Goal: Use online tool/utility: Utilize a website feature to perform a specific function

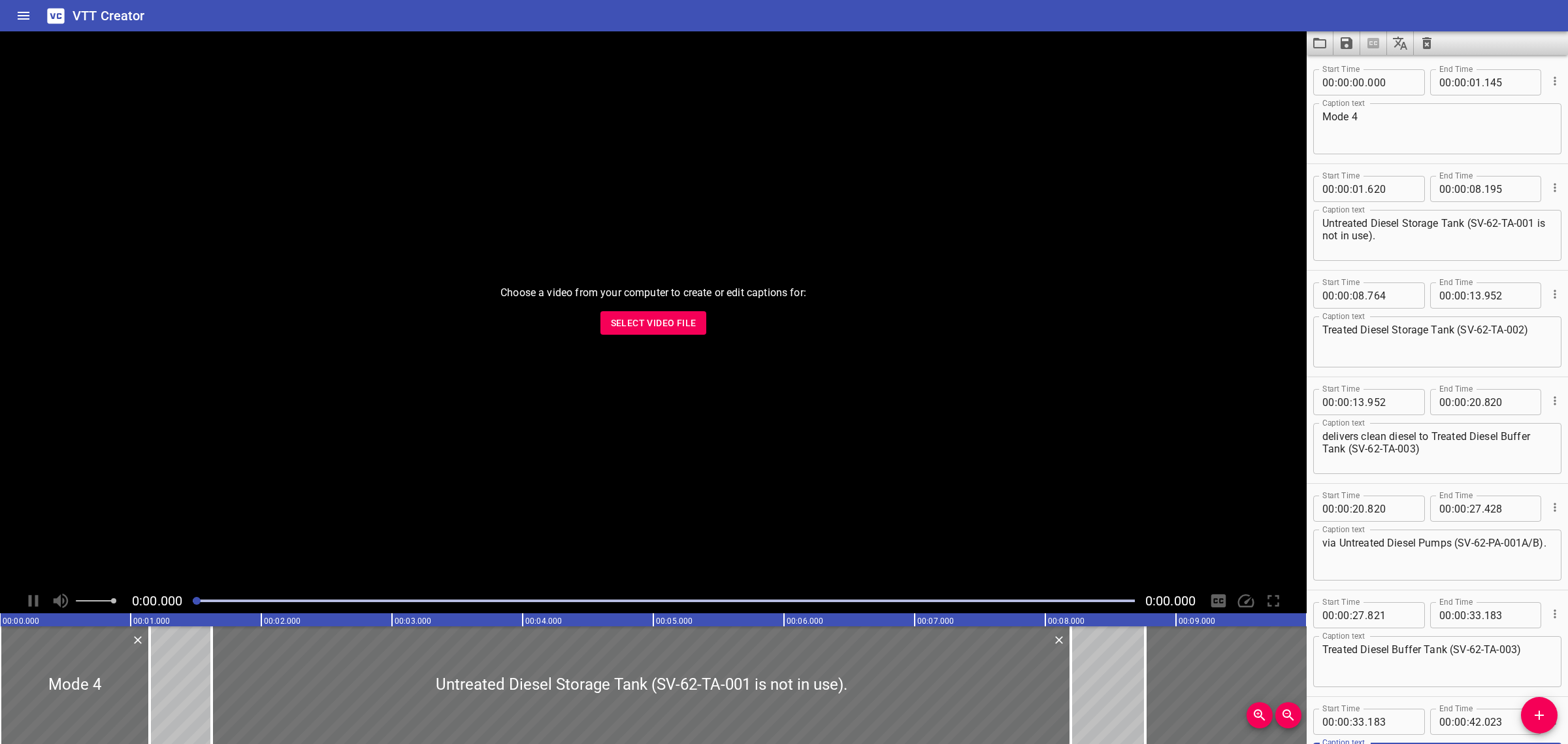
scroll to position [116, 0]
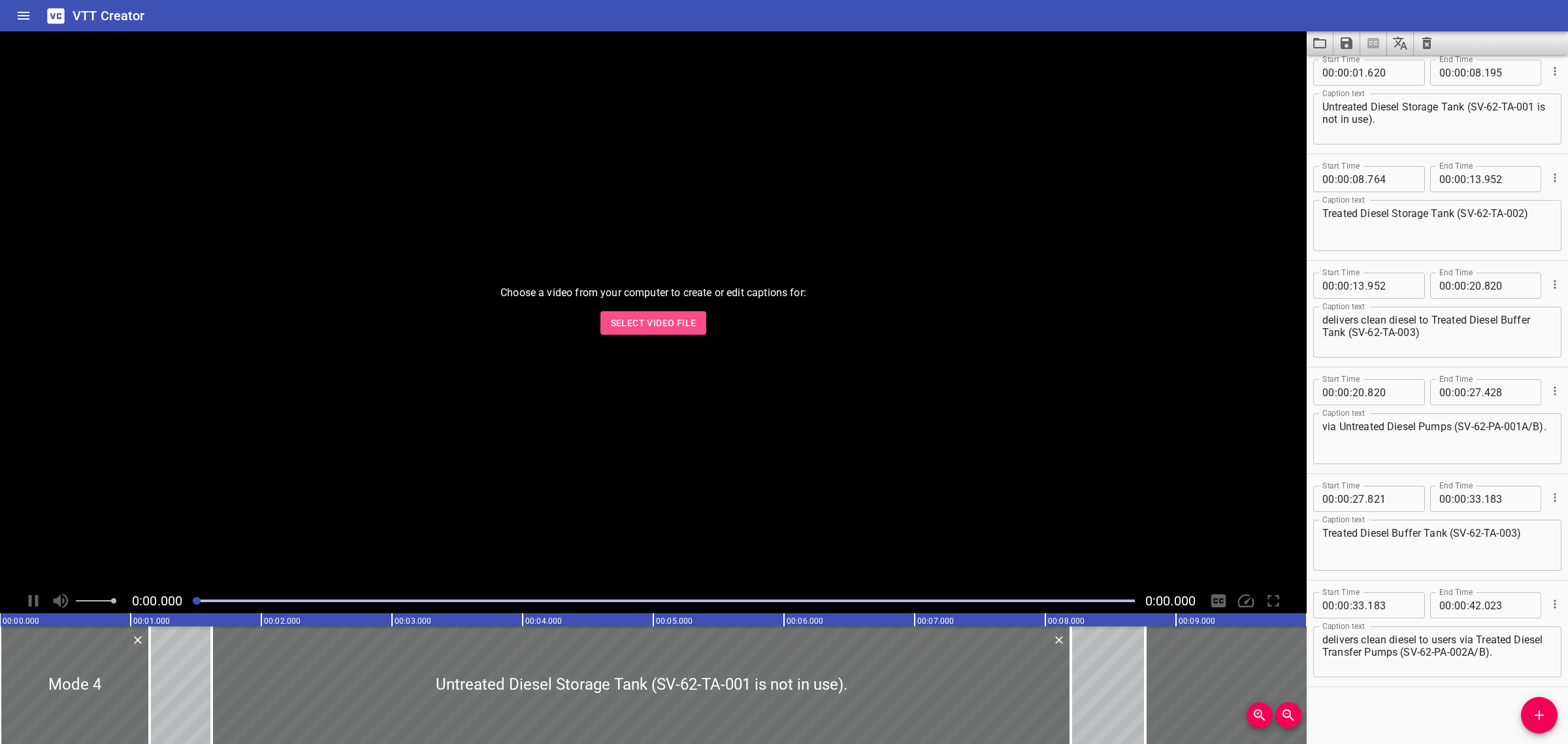
click at [660, 315] on span "Select Video File" at bounding box center [653, 323] width 85 height 16
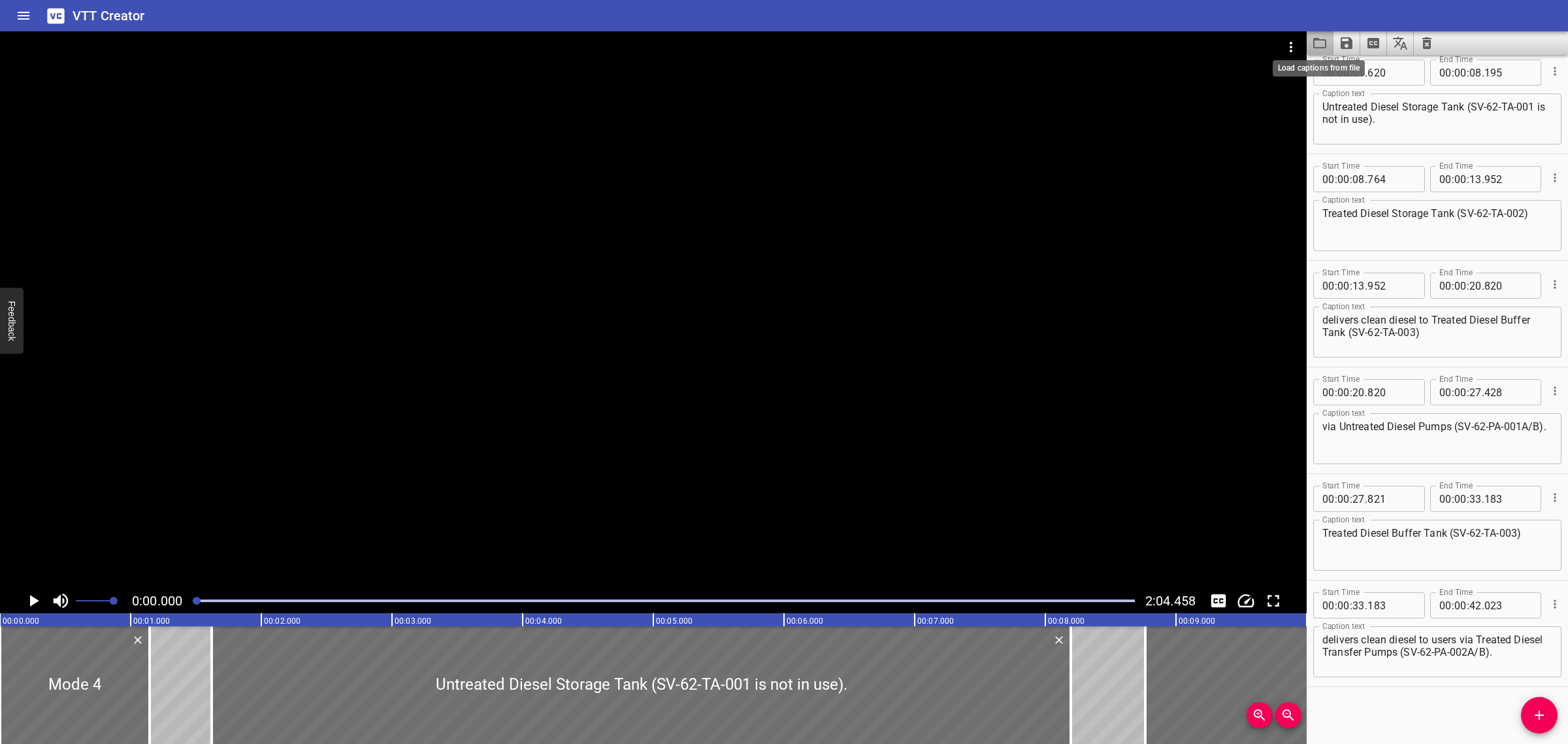
click at [1318, 47] on icon "Load captions from file" at bounding box center [1320, 43] width 13 height 11
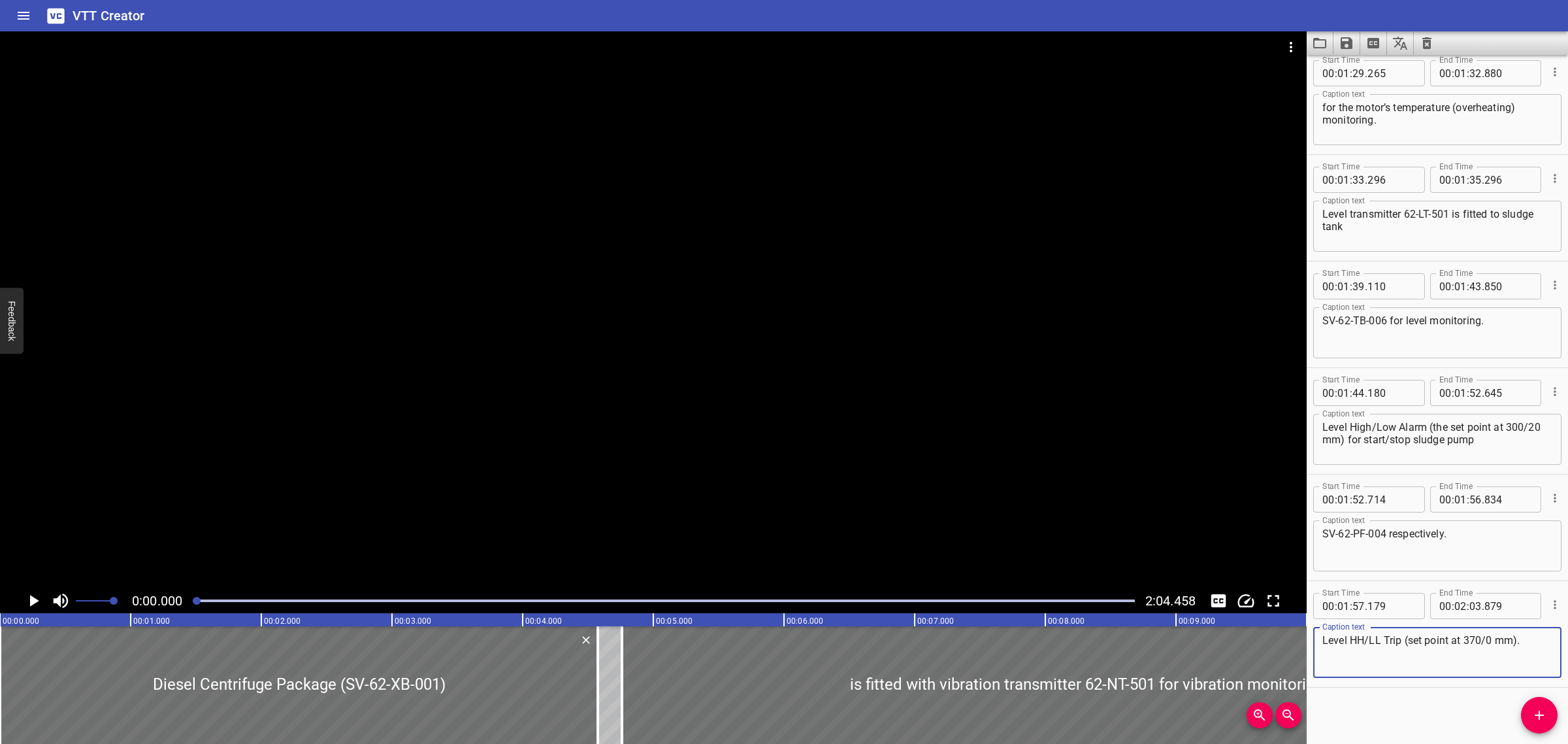
click at [623, 596] on div at bounding box center [663, 600] width 957 height 18
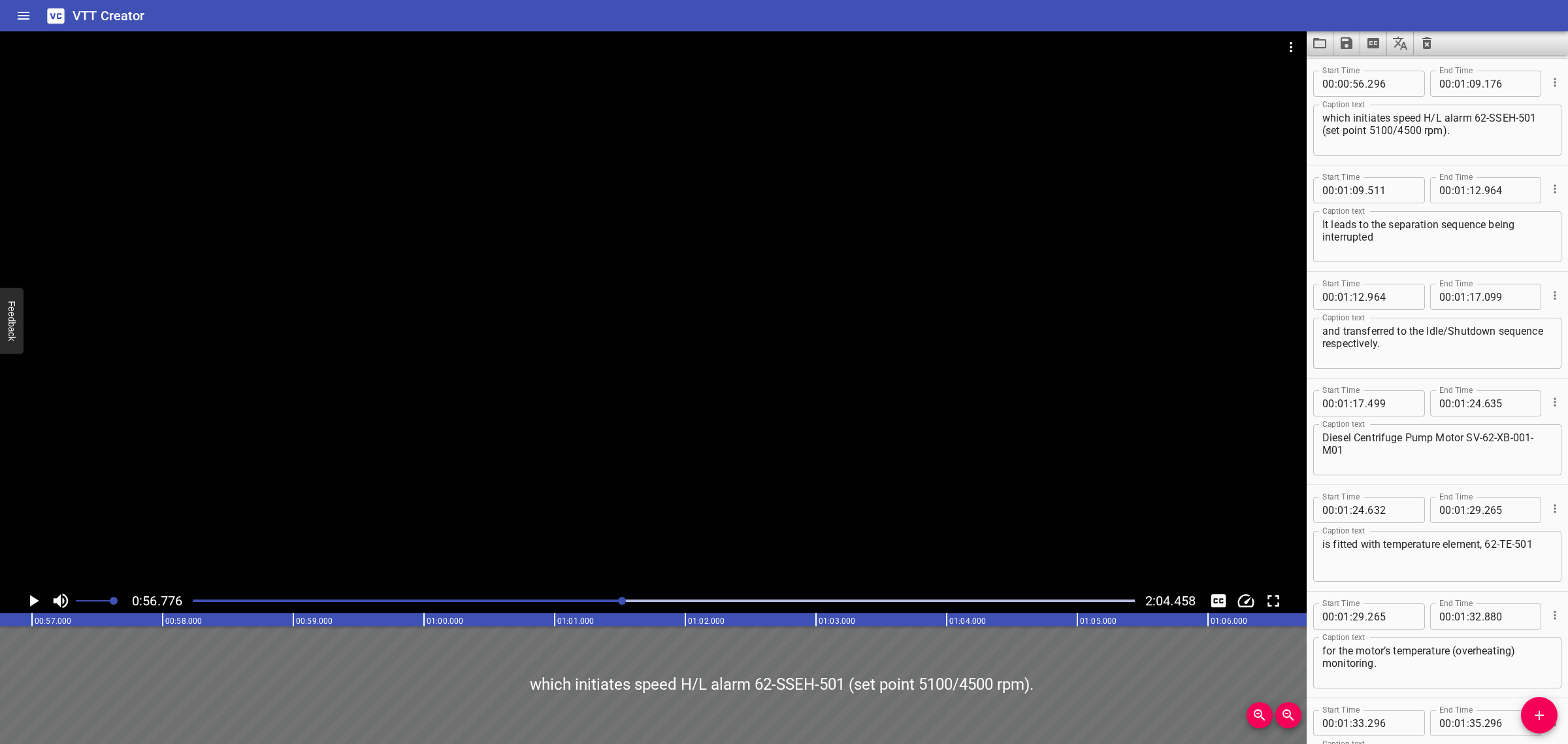
scroll to position [0, 7419]
click at [517, 596] on div at bounding box center [663, 600] width 957 height 18
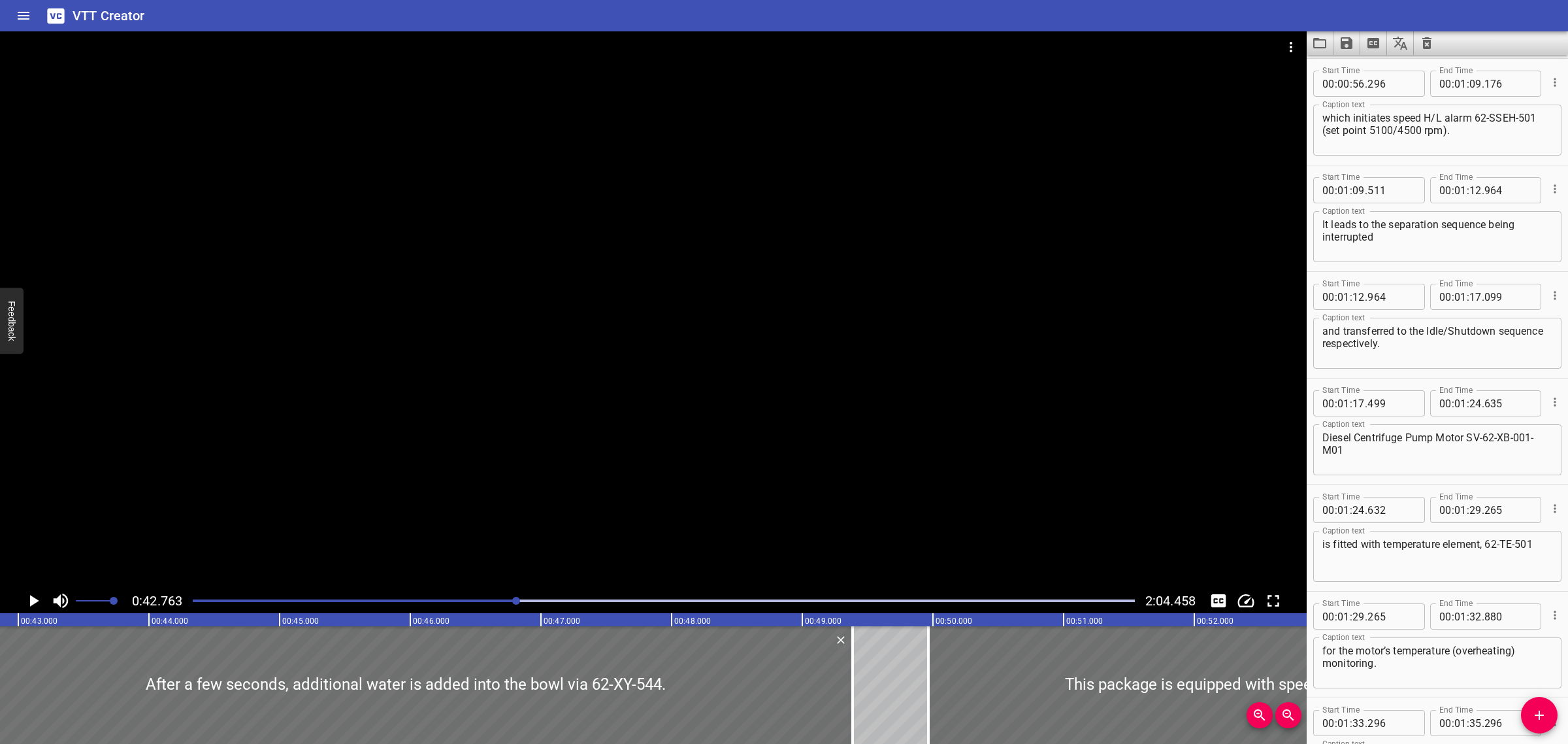
scroll to position [0, 5588]
click at [454, 610] on div "0:42.763 2:04.458" at bounding box center [653, 601] width 1306 height 25
click at [450, 603] on div at bounding box center [663, 600] width 957 height 18
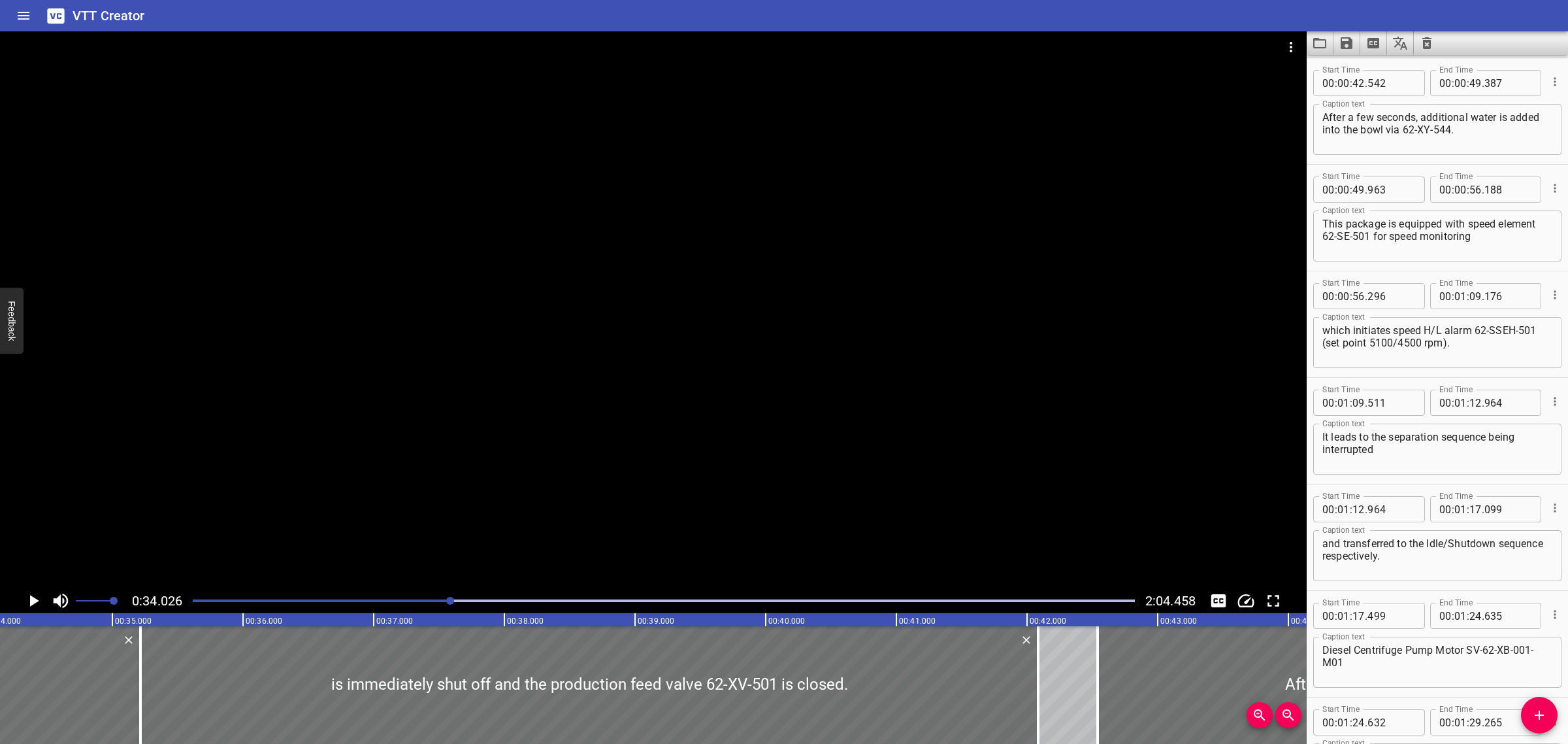
scroll to position [0, 4446]
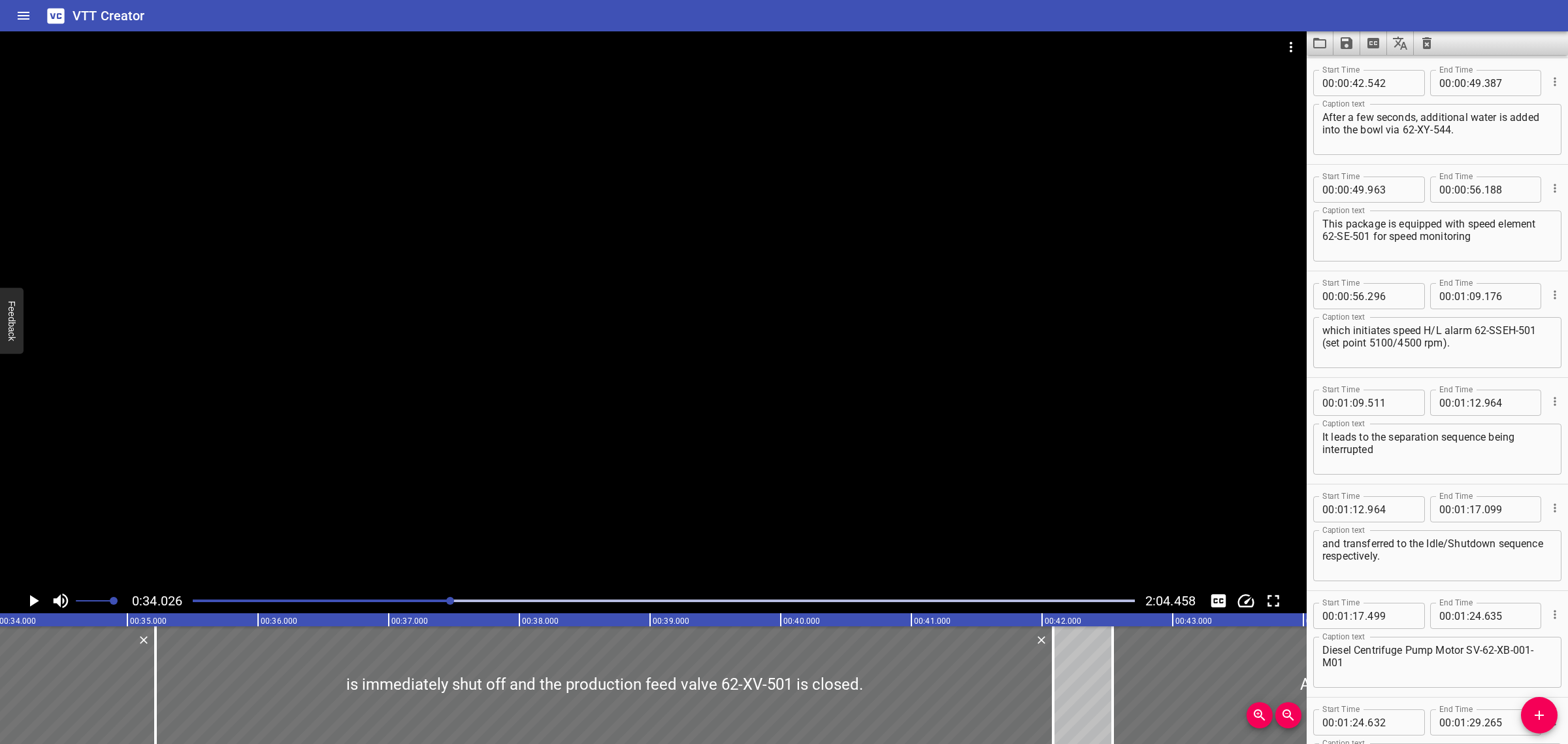
click at [348, 596] on div at bounding box center [663, 600] width 957 height 18
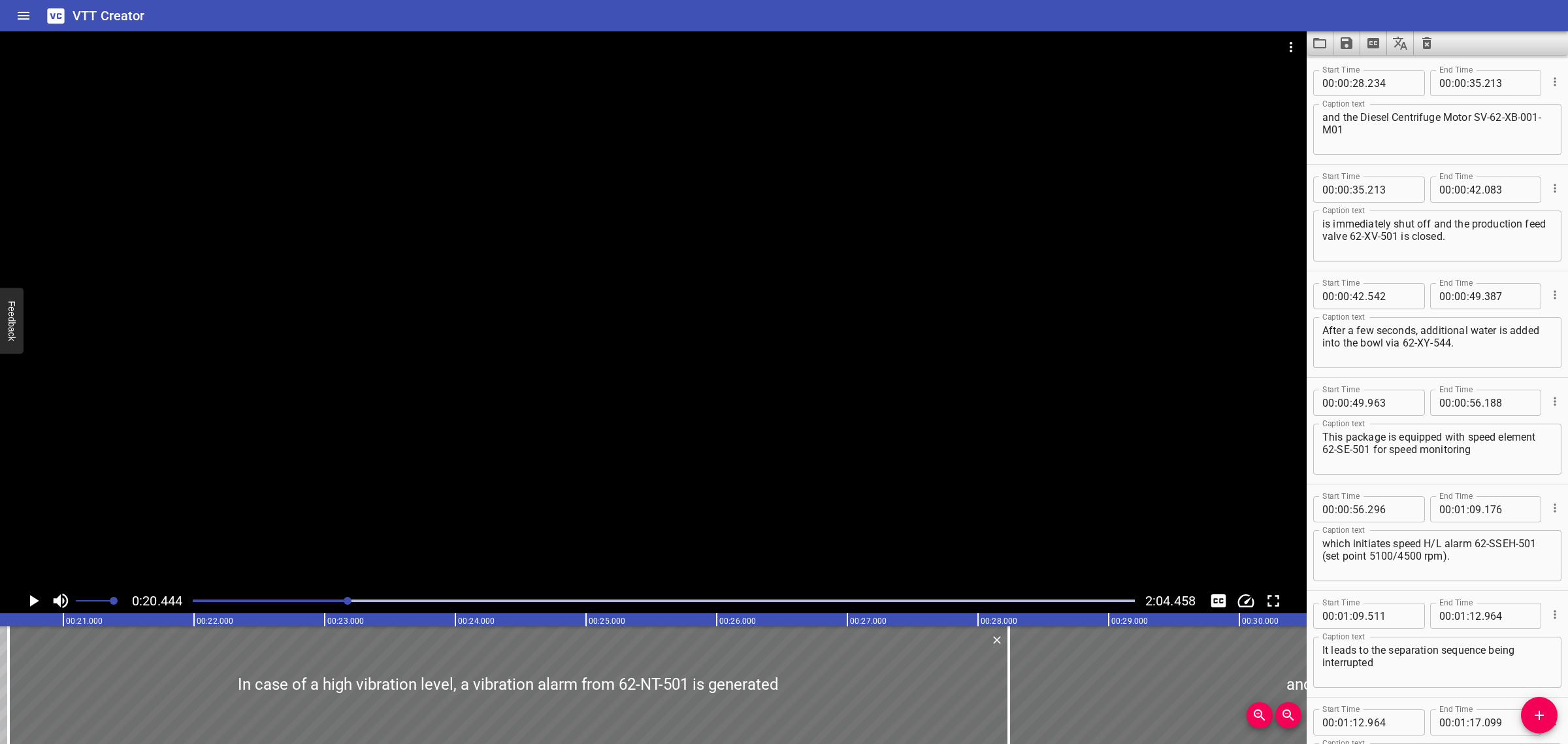
scroll to position [0, 2671]
click at [278, 606] on div at bounding box center [663, 600] width 957 height 18
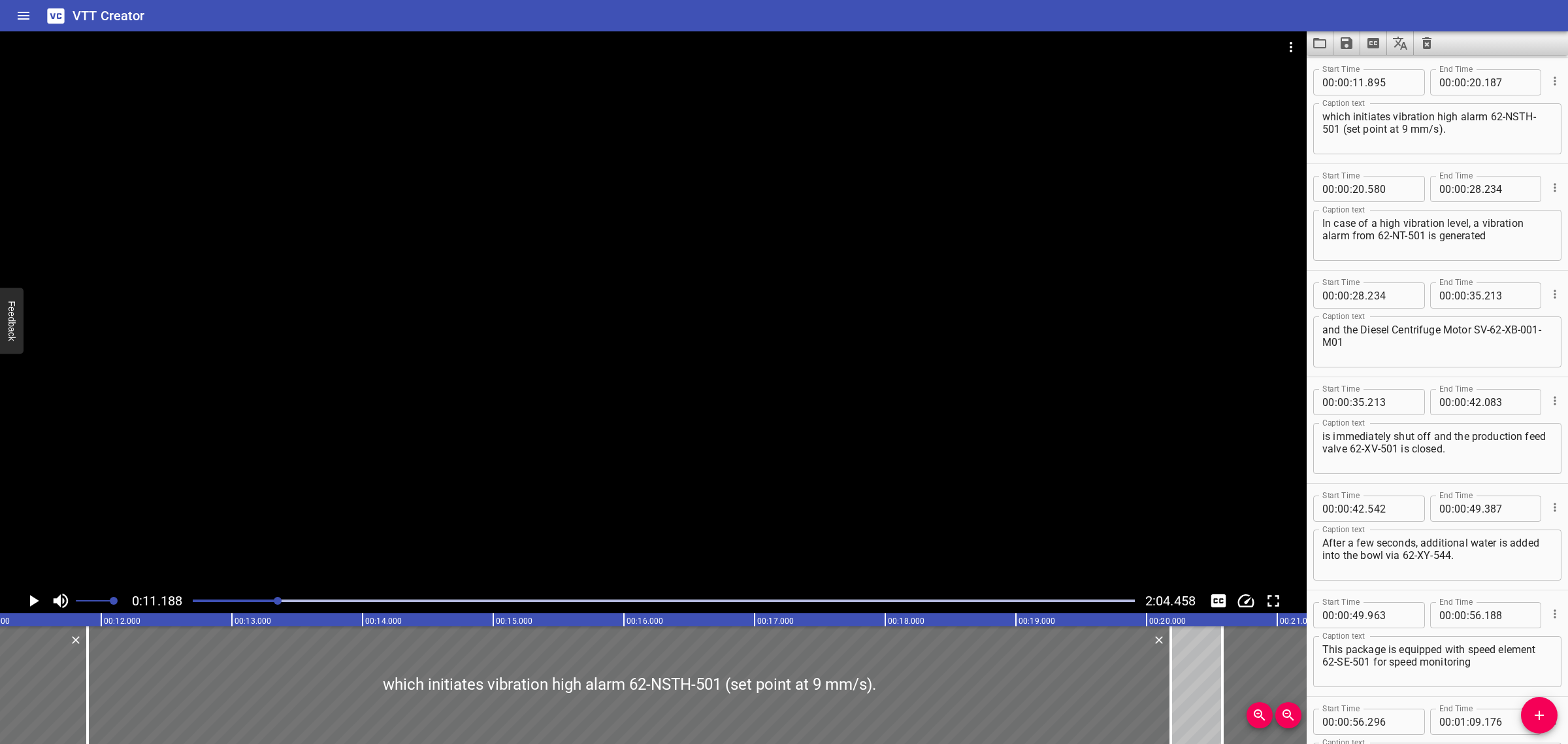
scroll to position [0, 1462]
click at [348, 611] on div "0:11.188 2:04.458" at bounding box center [653, 601] width 1306 height 25
click at [357, 600] on div "Play progress" at bounding box center [663, 600] width 942 height 3
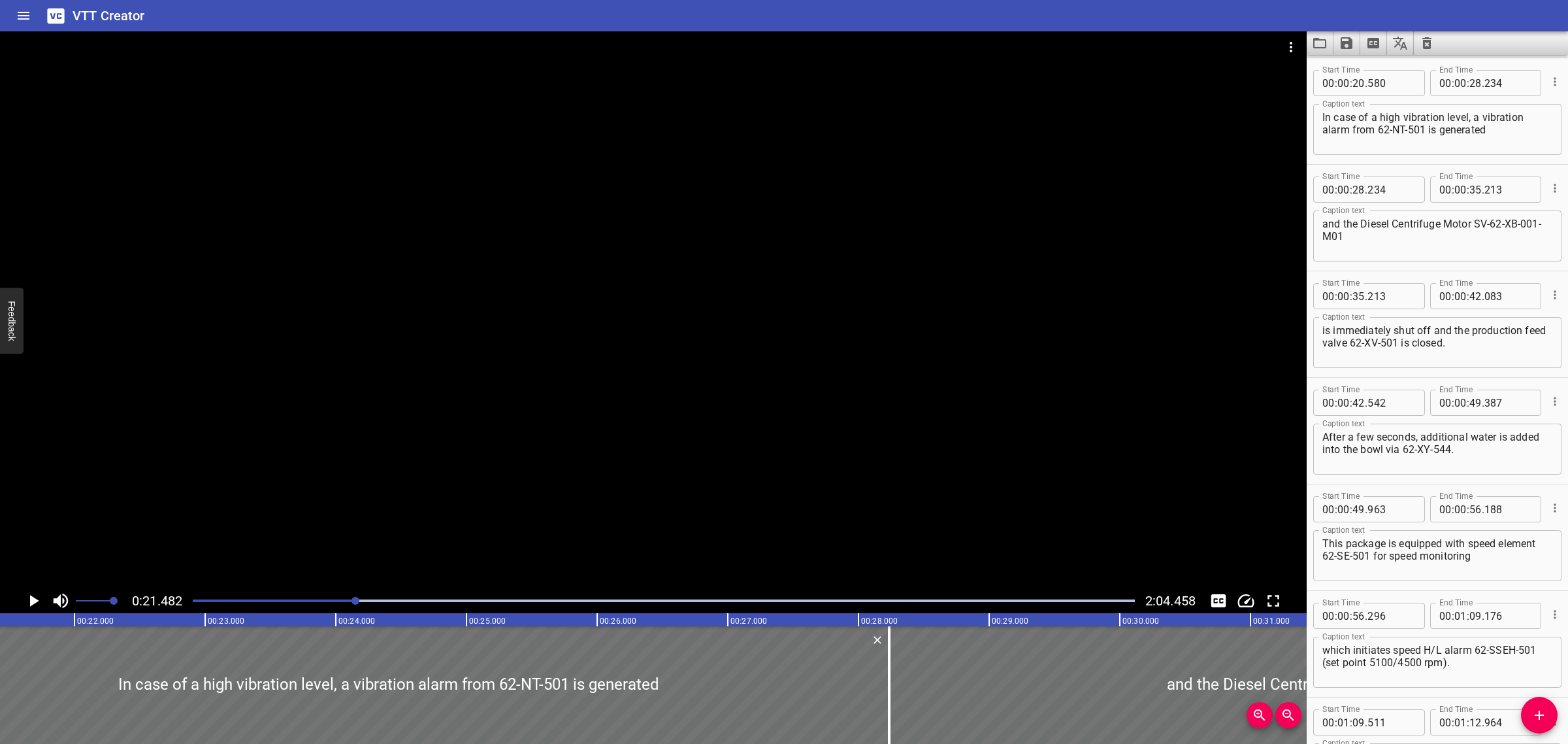
scroll to position [0, 2807]
click at [446, 603] on div at bounding box center [663, 600] width 957 height 18
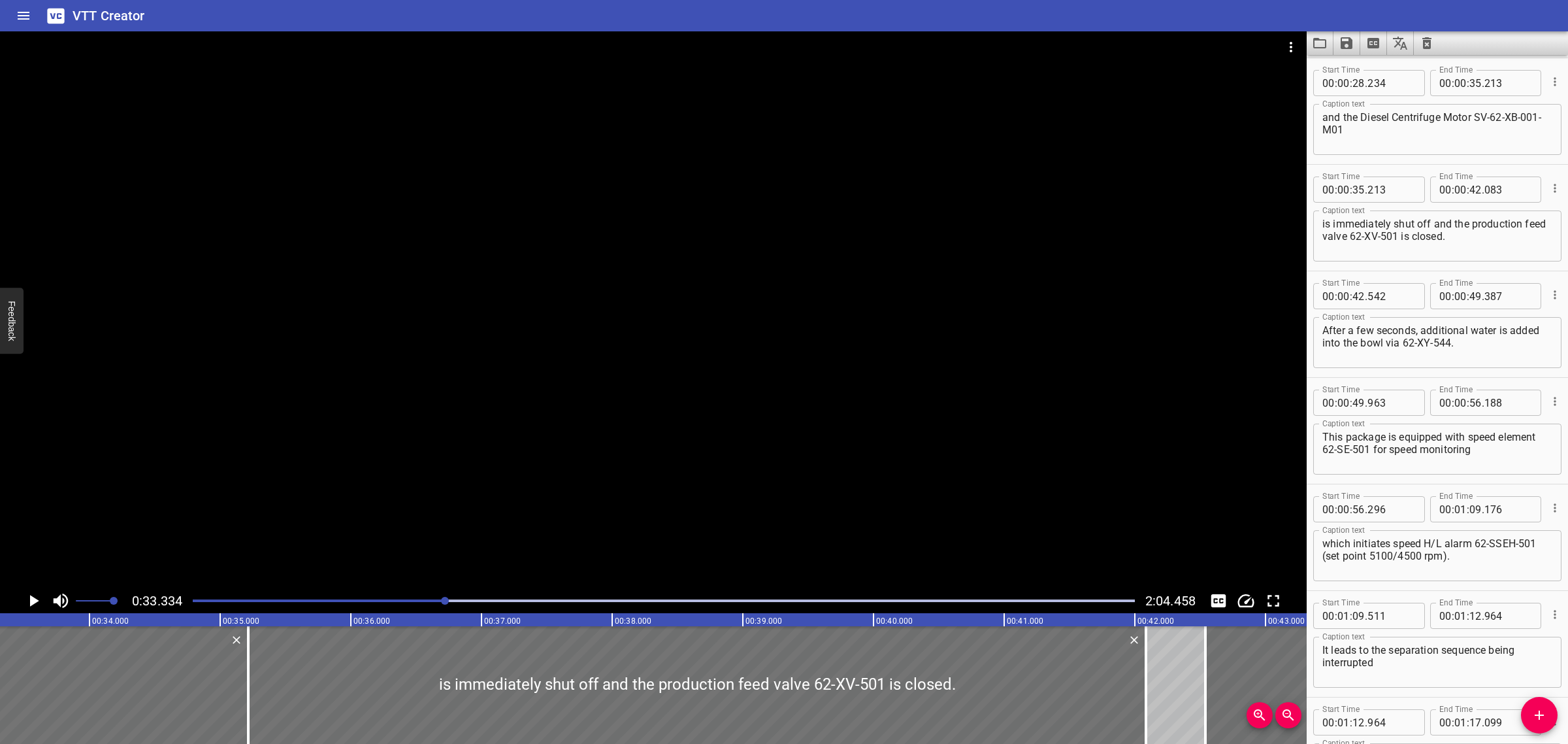
scroll to position [0, 4355]
click at [561, 598] on div at bounding box center [663, 600] width 957 height 18
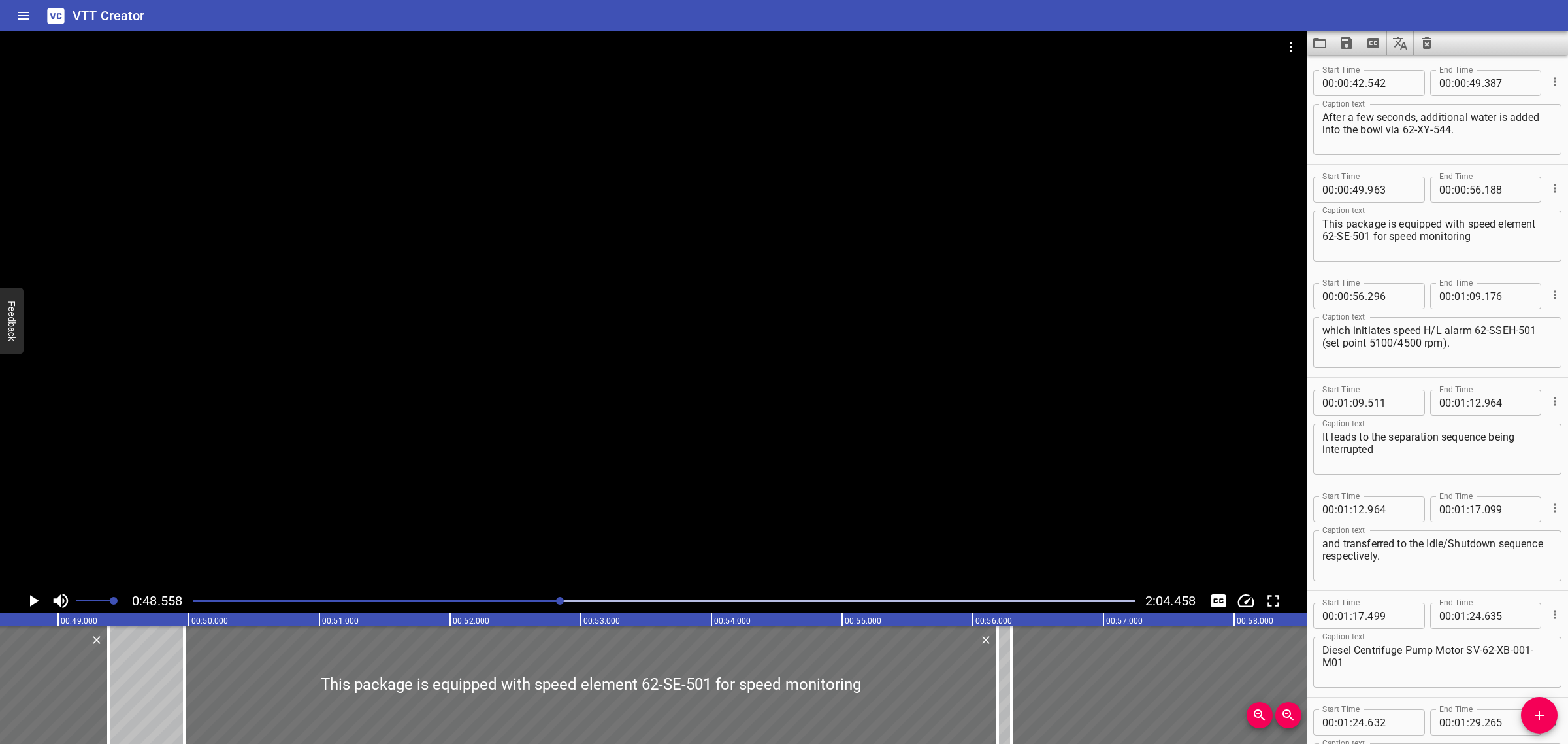
click at [625, 593] on div at bounding box center [663, 600] width 957 height 18
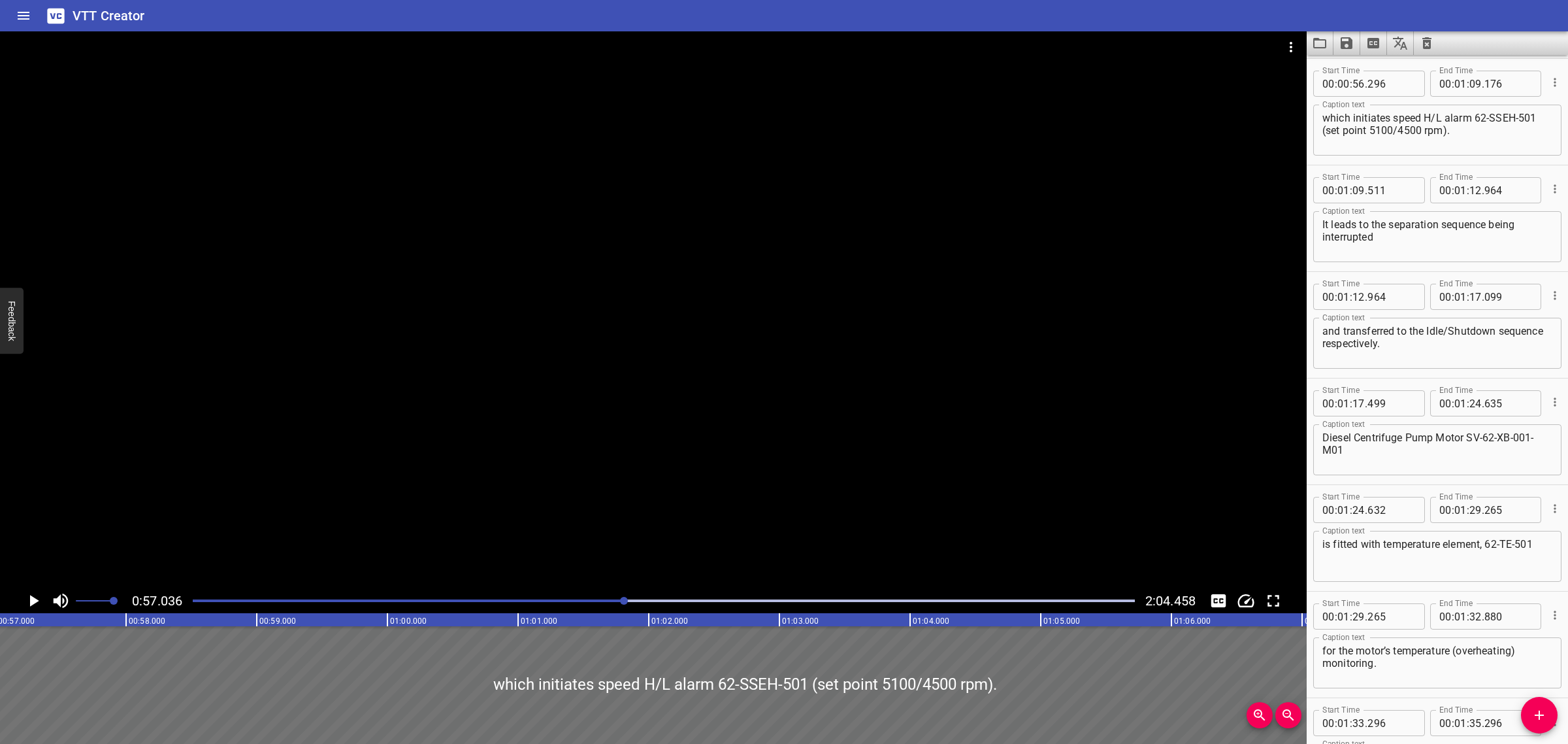
click at [694, 595] on div at bounding box center [663, 600] width 957 height 18
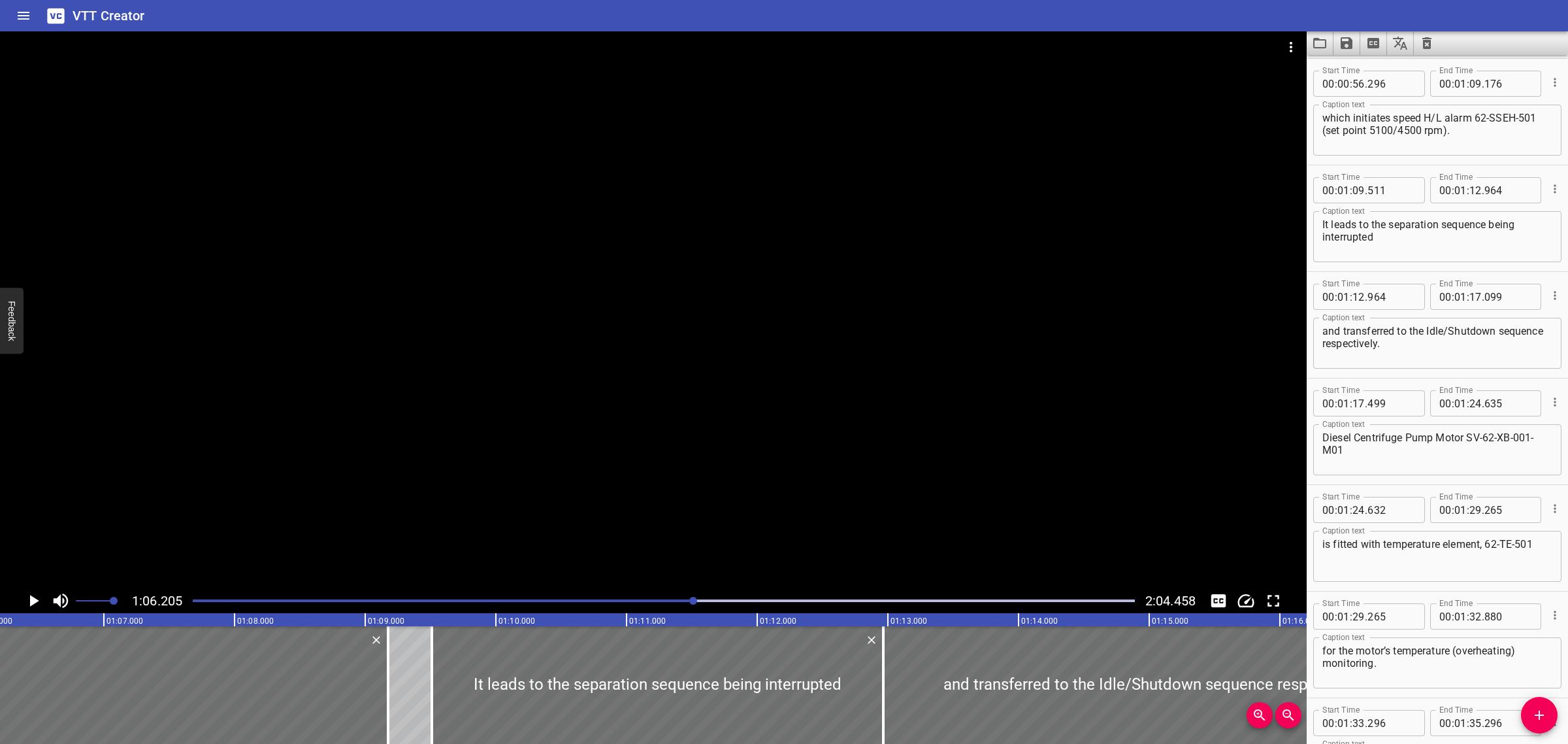
click at [841, 594] on div at bounding box center [663, 600] width 957 height 18
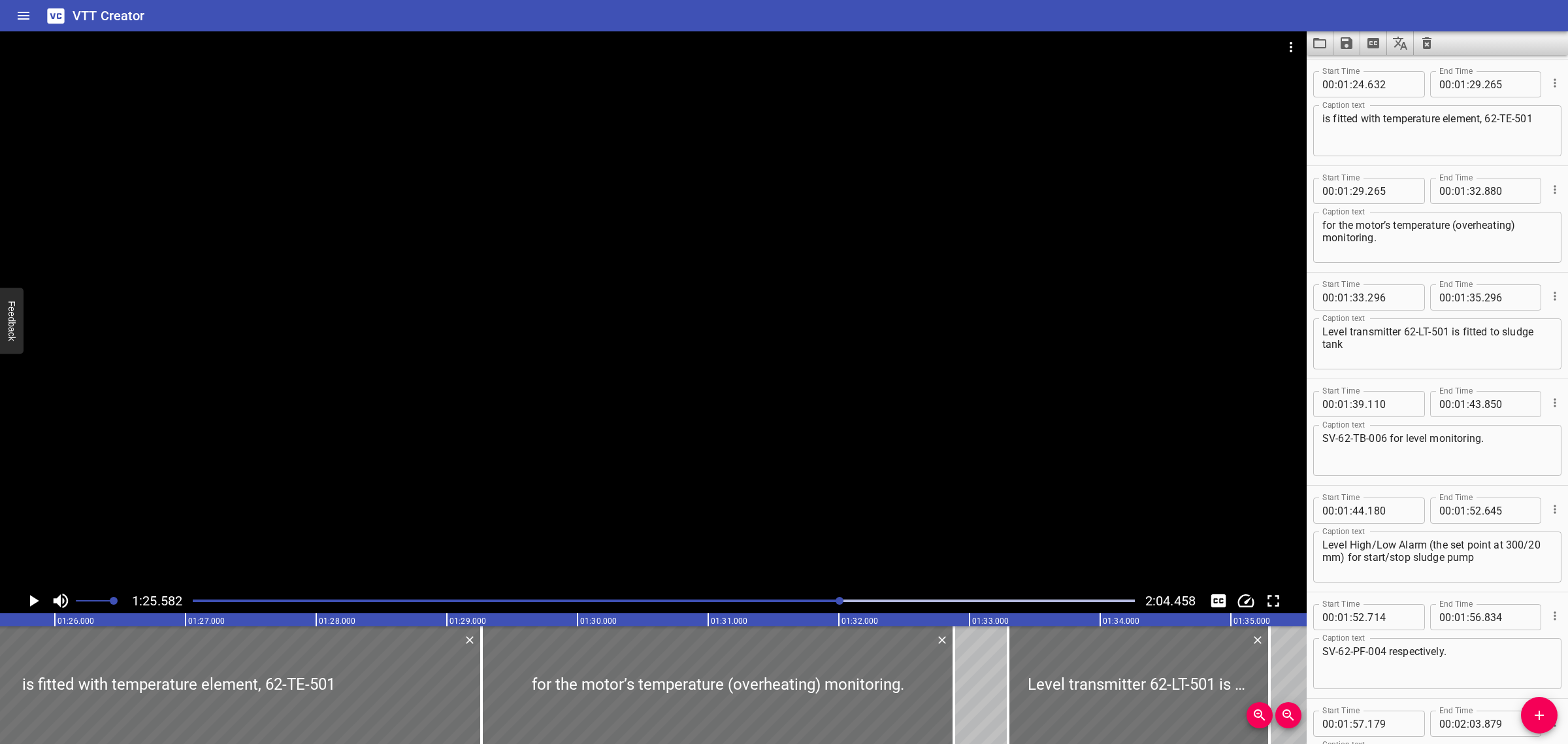
click at [926, 596] on div at bounding box center [663, 600] width 957 height 18
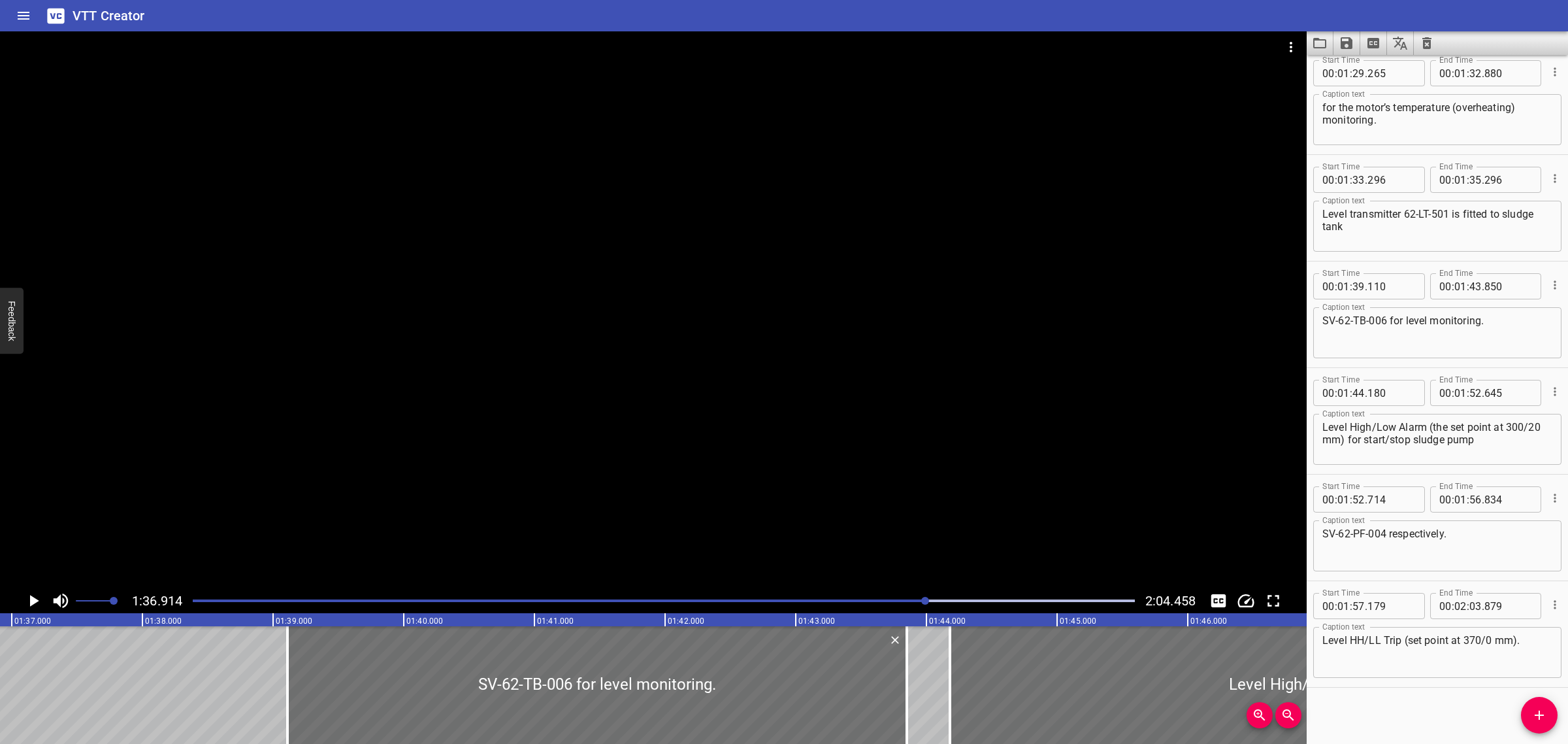
click at [839, 603] on div at bounding box center [663, 600] width 957 height 18
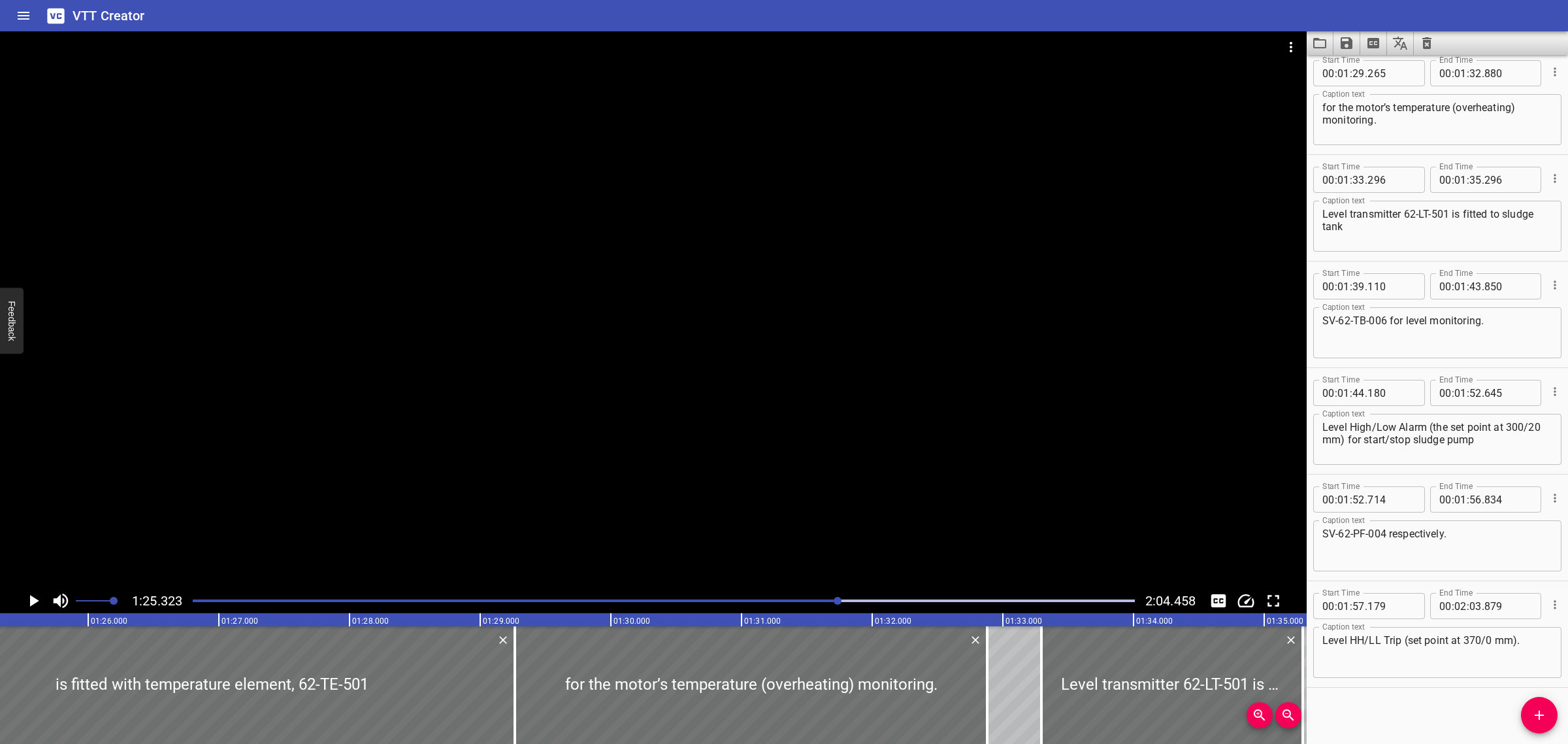
click at [854, 602] on div "Play progress" at bounding box center [663, 600] width 942 height 3
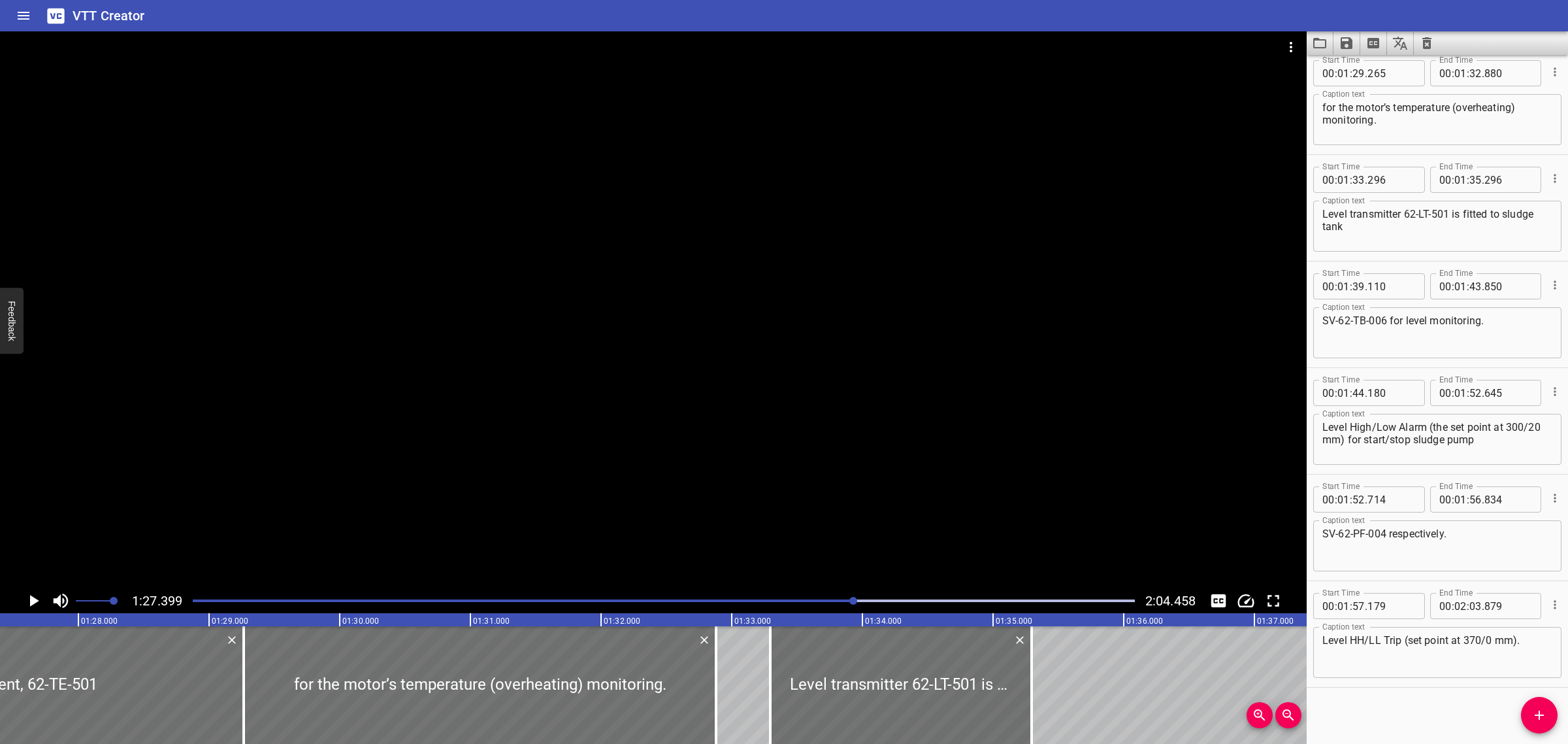
click at [872, 599] on div "Play progress" at bounding box center [663, 600] width 942 height 3
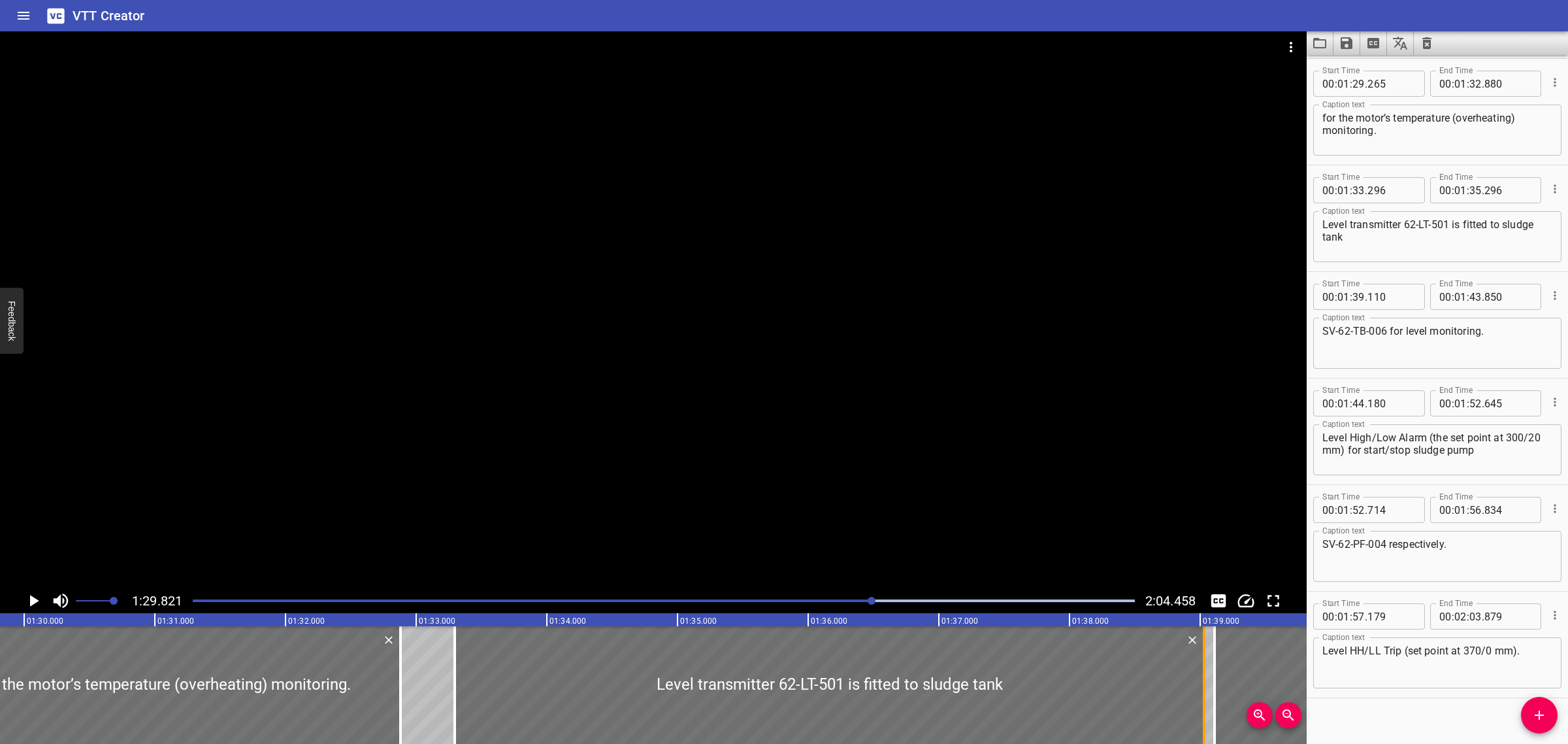
drag, startPoint x: 712, startPoint y: 662, endPoint x: 1199, endPoint y: 671, distance: 487.1
click at [1200, 671] on div at bounding box center [1205, 685] width 13 height 118
type input "39"
type input "026"
click at [892, 468] on div at bounding box center [653, 310] width 1306 height 557
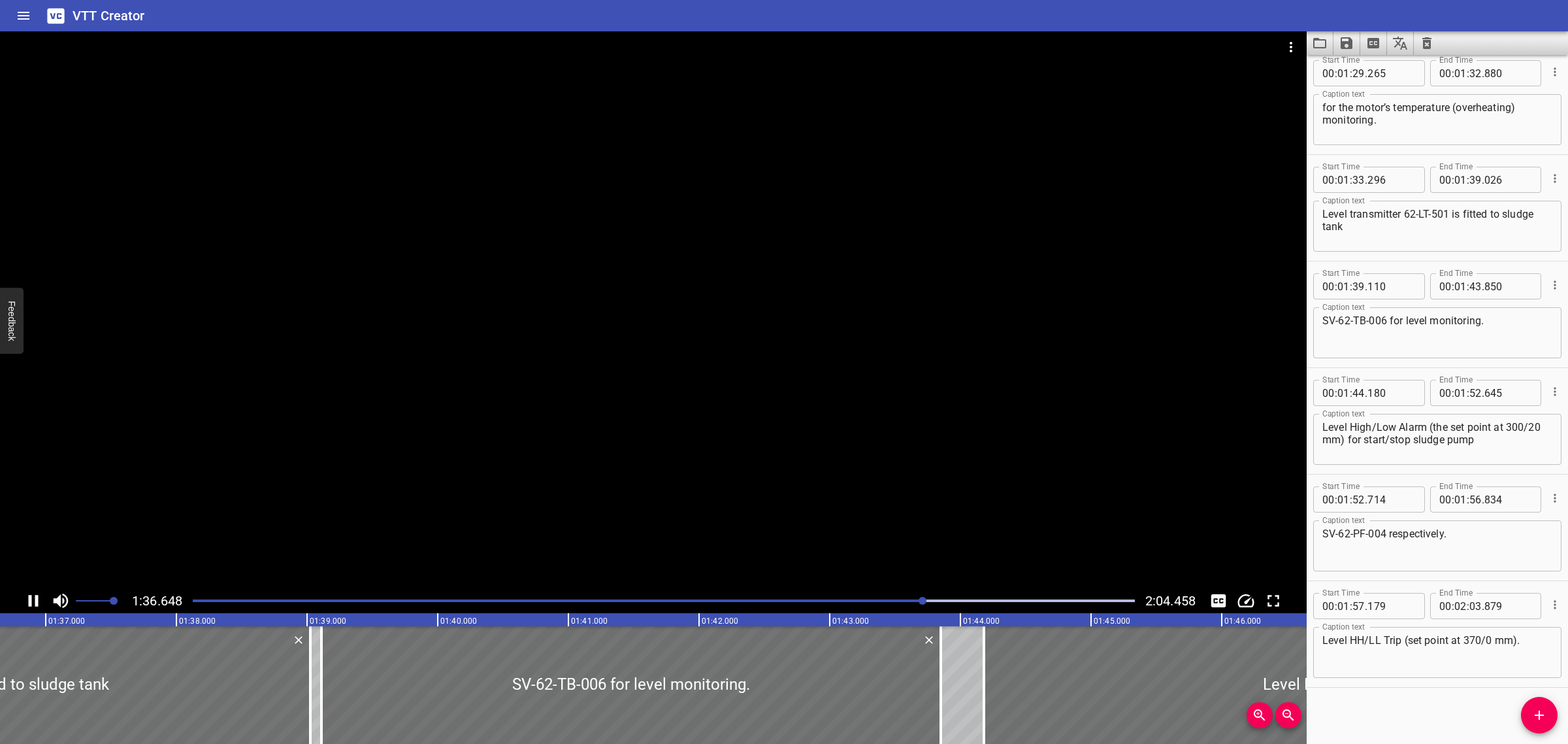
click at [1348, 48] on icon "Save captions to file" at bounding box center [1347, 43] width 15 height 15
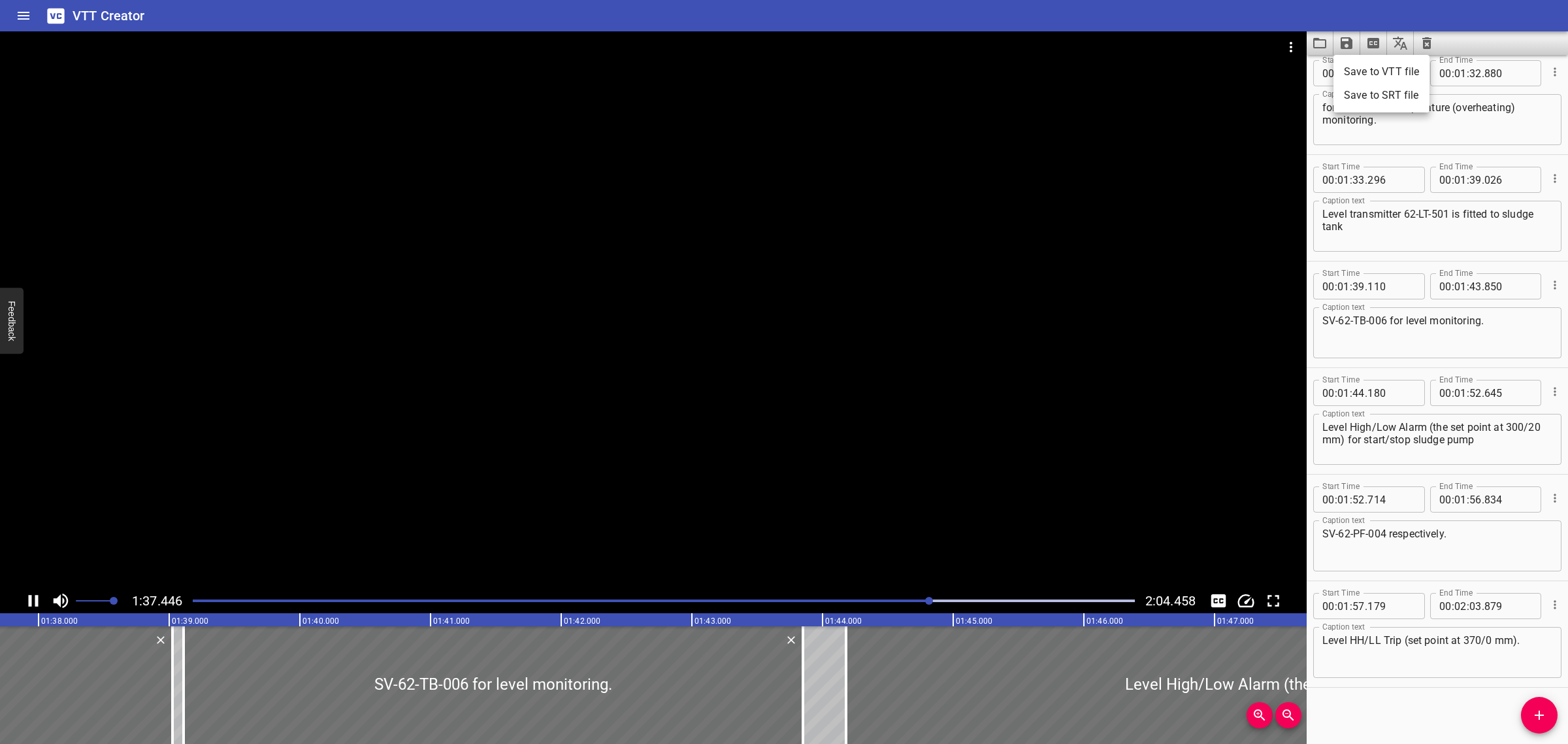
click at [1392, 73] on li "Save to VTT file" at bounding box center [1381, 72] width 96 height 24
